Goal: Navigation & Orientation: Find specific page/section

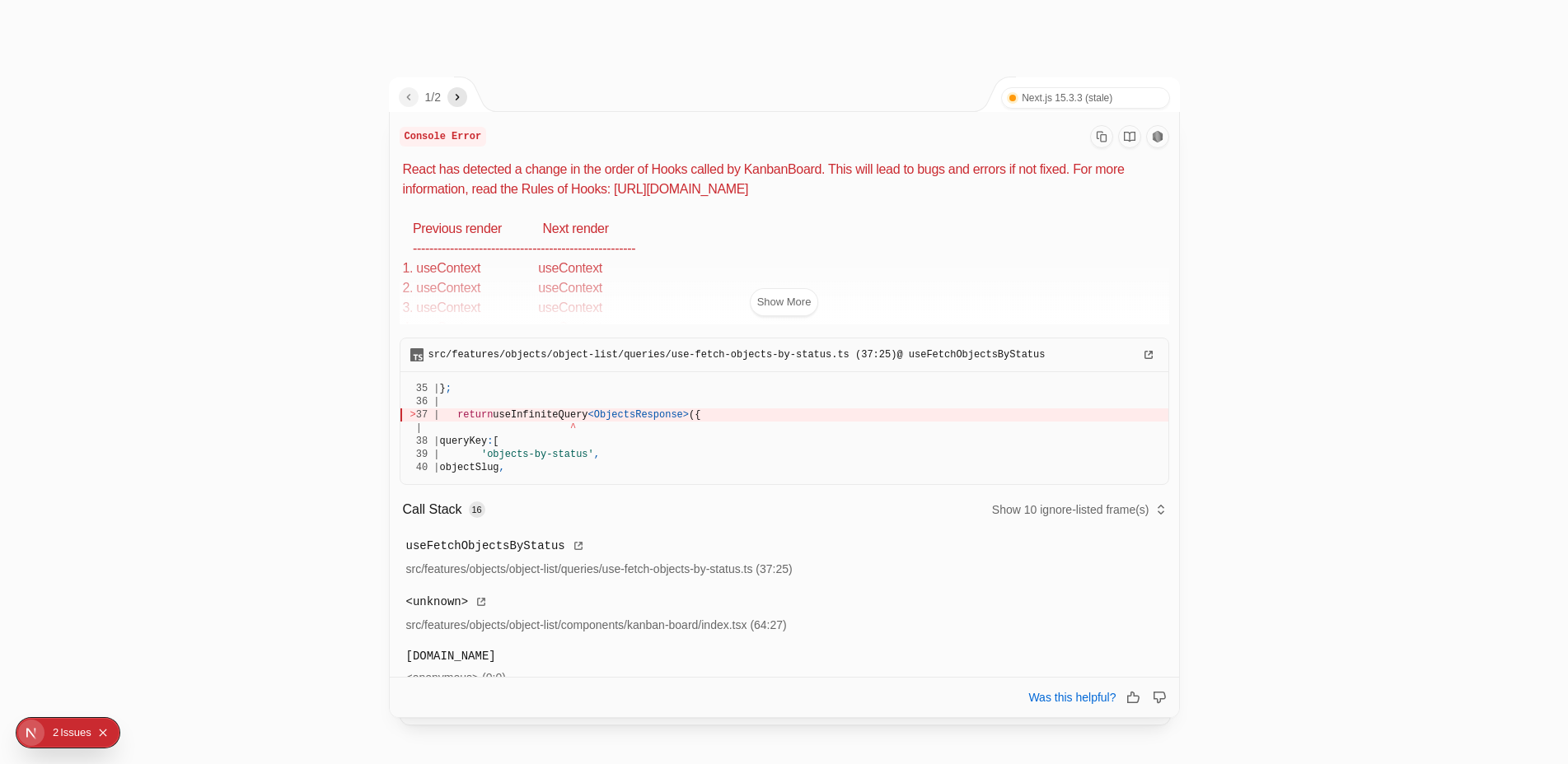
drag, startPoint x: 403, startPoint y: 169, endPoint x: 855, endPoint y: 189, distance: 452.4
click at [855, 189] on p "React has detected a change in the order of Hooks called by KanbanBoard. This w…" at bounding box center [785, 241] width 766 height 165
